Goal: Complete application form

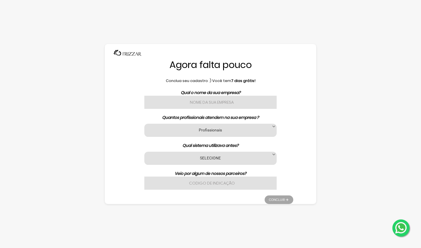
click at [190, 106] on input "text" at bounding box center [210, 102] width 132 height 13
type input "teste"
click at [201, 133] on label "Profissionais" at bounding box center [210, 129] width 118 height 5
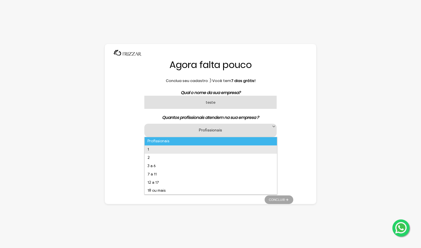
click at [193, 146] on li "1" at bounding box center [211, 150] width 132 height 8
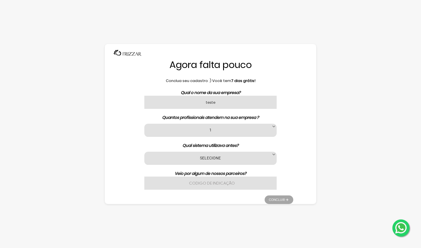
click at [211, 162] on div "SELECIONE Nenhum App Barber Avec Beauty Date Barber Code Barbeiro Agenda Az Bel…" at bounding box center [210, 158] width 132 height 13
click at [201, 157] on label "SELECIONE" at bounding box center [210, 157] width 118 height 5
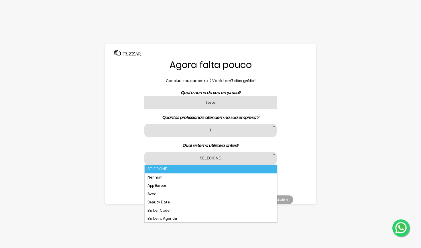
scroll to position [0, 0]
click at [164, 176] on li "Nenhum" at bounding box center [211, 178] width 132 height 8
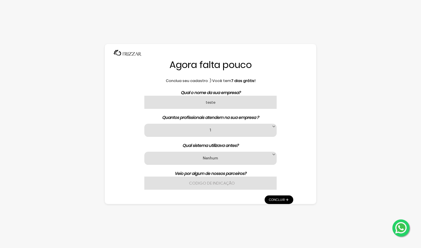
click at [281, 200] on link "Concluir" at bounding box center [278, 200] width 29 height 9
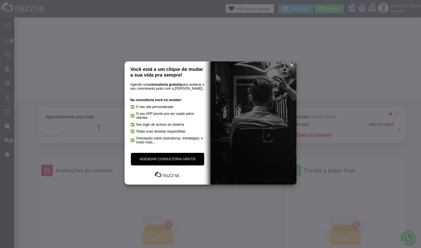
click at [293, 68] on span "reset" at bounding box center [292, 65] width 6 height 6
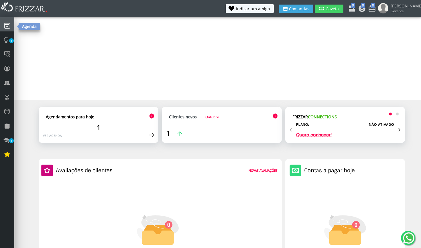
click at [12, 25] on link at bounding box center [7, 24] width 14 height 14
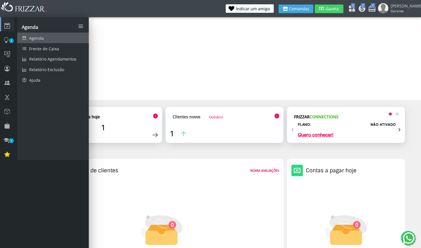
click at [31, 36] on span "Agenda" at bounding box center [36, 37] width 15 height 5
